Goal: Transaction & Acquisition: Obtain resource

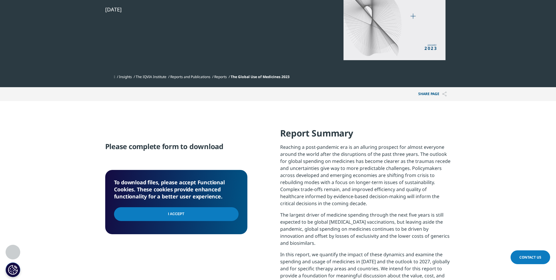
scroll to position [188, 0]
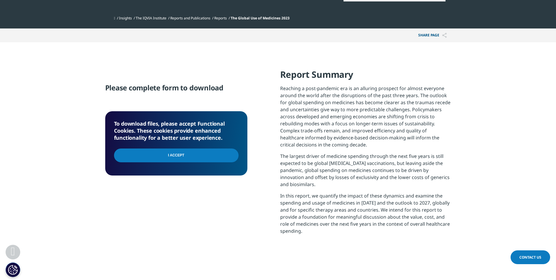
click at [187, 158] on input "I Accept" at bounding box center [176, 155] width 125 height 14
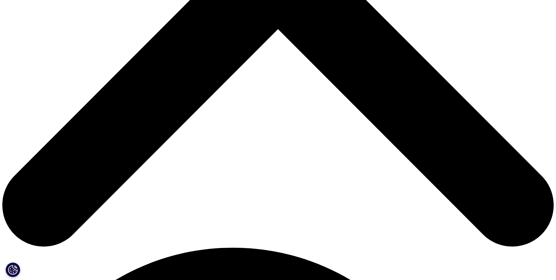
scroll to position [317, 0]
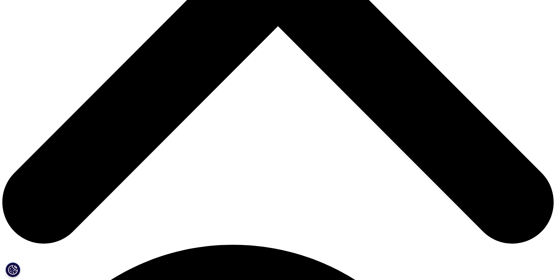
type input "Angela"
type input "Sanchez"
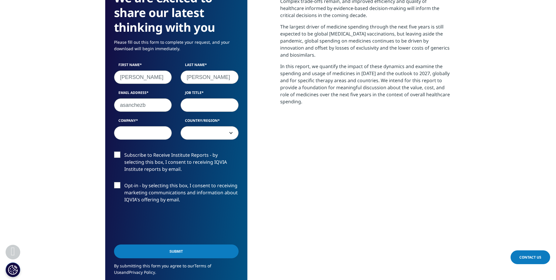
type input "asanchezb@udca.edu.co"
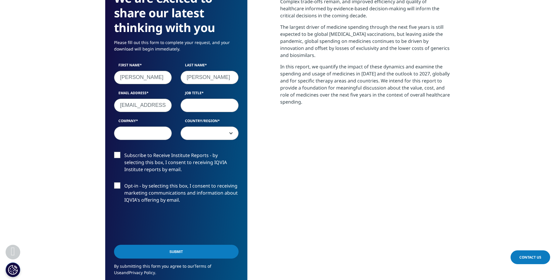
select select "Colombia"
click at [205, 107] on input "Job Title" at bounding box center [210, 104] width 58 height 13
type input "QF"
type input "A"
type input "N"
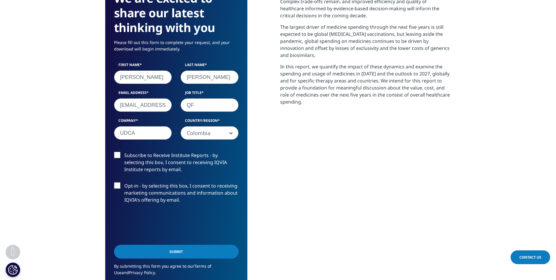
type input "UDCA"
click at [116, 157] on label "Subscribe to Receive Institute Reports - by selecting this box, I consent to re…" at bounding box center [176, 164] width 125 height 24
click at [124, 152] on input "Subscribe to Receive Institute Reports - by selecting this box, I consent to re…" at bounding box center [124, 152] width 0 height 0
click at [115, 183] on label "Opt-in - by selecting this box, I consent to receiving marketing communications…" at bounding box center [176, 194] width 125 height 24
click at [124, 182] on input "Opt-in - by selecting this box, I consent to receiving marketing communications…" at bounding box center [124, 182] width 0 height 0
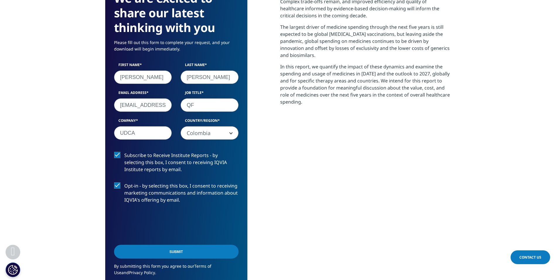
click at [161, 253] on input "Submit" at bounding box center [176, 252] width 125 height 14
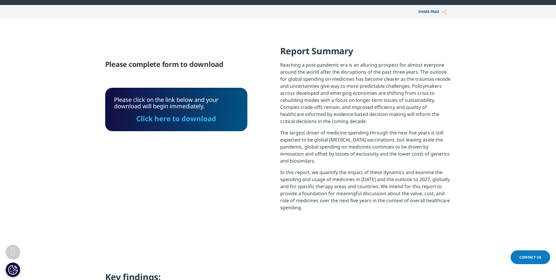
scroll to position [201, 0]
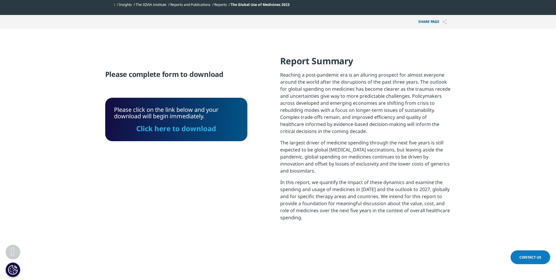
click at [175, 131] on link "Click here to download" at bounding box center [176, 128] width 80 height 10
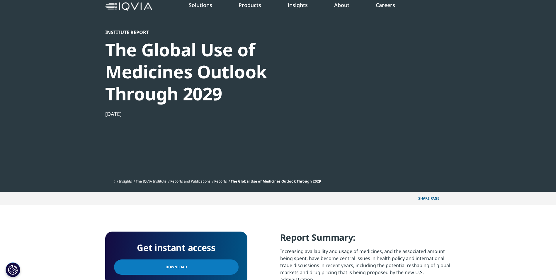
scroll to position [70, 0]
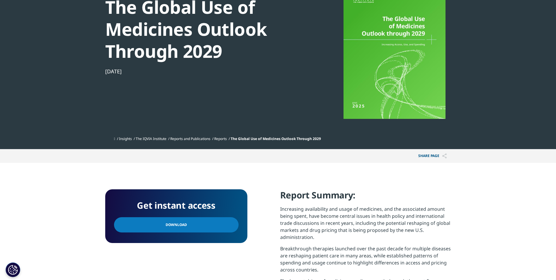
click at [177, 218] on link "Download" at bounding box center [176, 224] width 125 height 15
